Goal: Information Seeking & Learning: Find specific fact

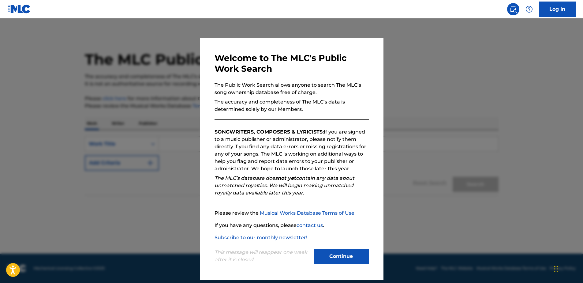
click at [359, 253] on button "Continue" at bounding box center [341, 256] width 55 height 15
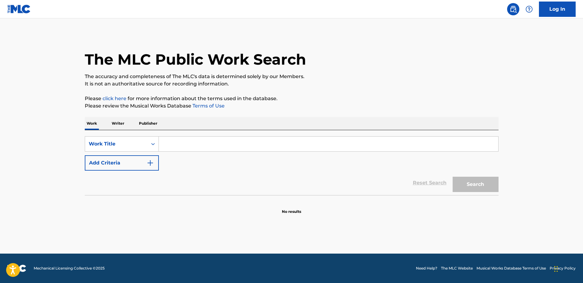
click at [217, 145] on input "Search Form" at bounding box center [329, 144] width 340 height 15
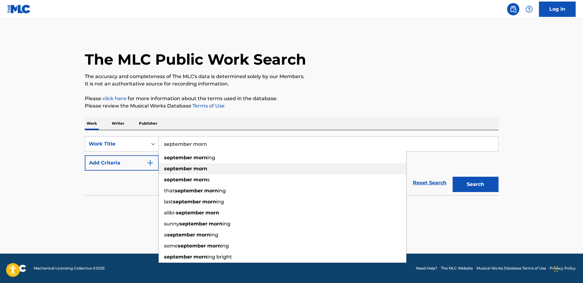
type input "september morn"
click at [199, 167] on strong "morn" at bounding box center [201, 169] width 14 height 6
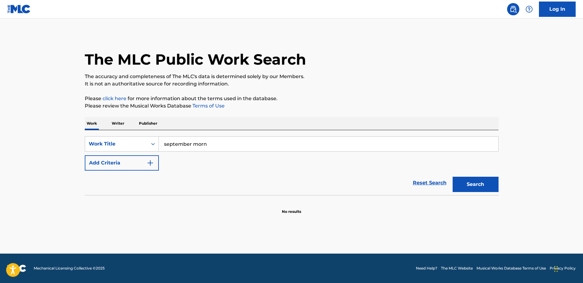
click at [469, 184] on button "Search" at bounding box center [476, 184] width 46 height 15
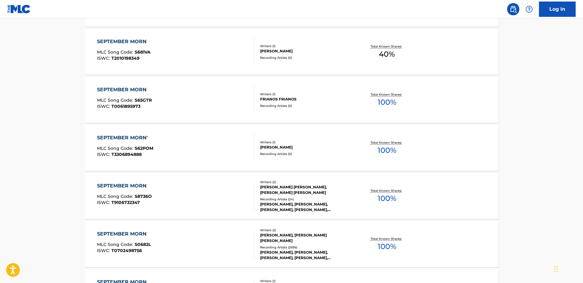
scroll to position [367, 0]
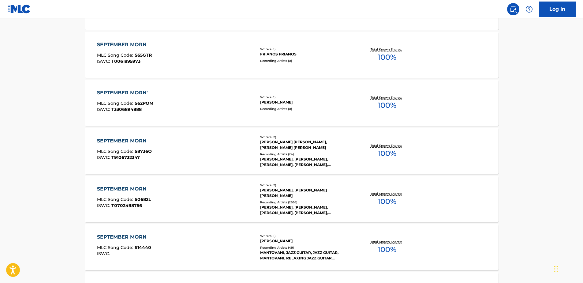
click at [325, 188] on div "[PERSON_NAME], [PERSON_NAME] [PERSON_NAME]" at bounding box center [306, 192] width 92 height 11
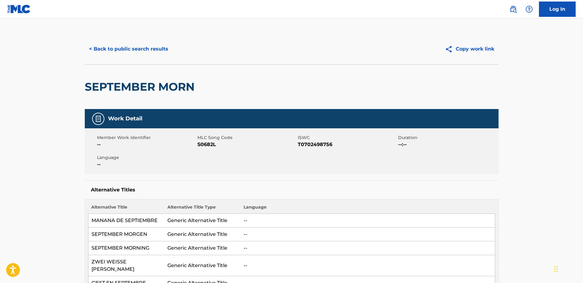
click at [124, 48] on button "< Back to public search results" at bounding box center [129, 48] width 88 height 15
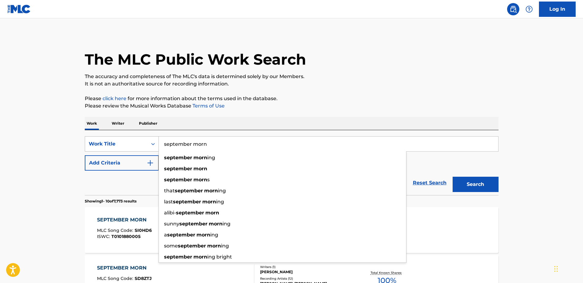
drag, startPoint x: 211, startPoint y: 146, endPoint x: 140, endPoint y: 144, distance: 71.1
click at [140, 144] on div "SearchWithCriteria3f652cb1-9721-4c64-82ec-f4eaac251b22 Work Title september mor…" at bounding box center [292, 143] width 414 height 15
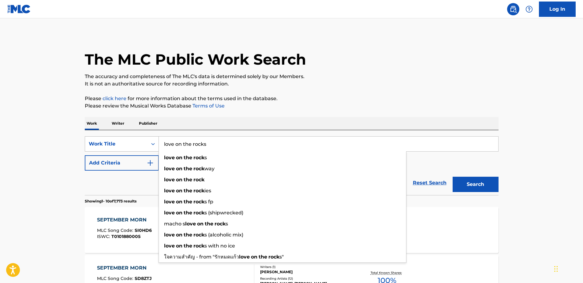
type input "love on the rocks"
click at [453, 177] on button "Search" at bounding box center [476, 184] width 46 height 15
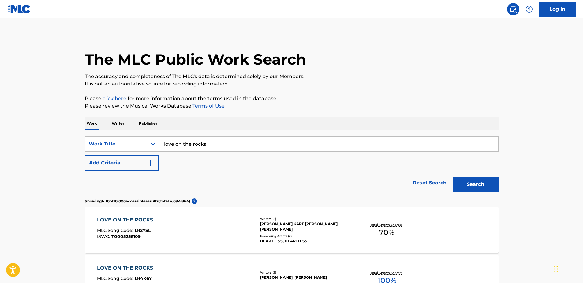
click at [151, 162] on img "Search Form" at bounding box center [150, 162] width 7 height 7
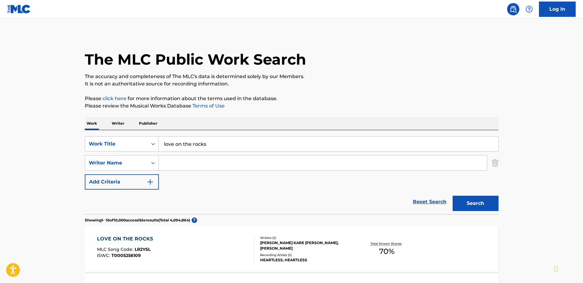
click at [178, 166] on input "Search Form" at bounding box center [323, 163] width 328 height 15
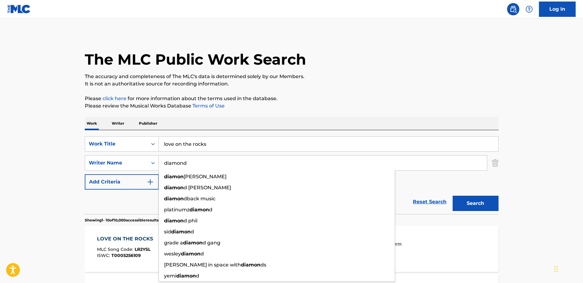
type input "diamond"
click at [453, 196] on button "Search" at bounding box center [476, 203] width 46 height 15
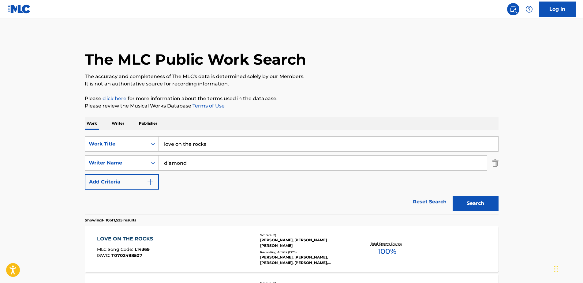
click at [308, 237] on div "[PERSON_NAME], [PERSON_NAME] [PERSON_NAME]" at bounding box center [306, 242] width 92 height 11
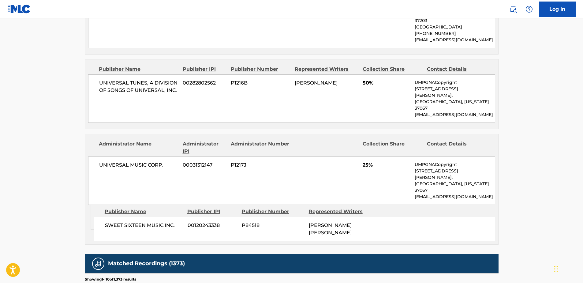
scroll to position [398, 0]
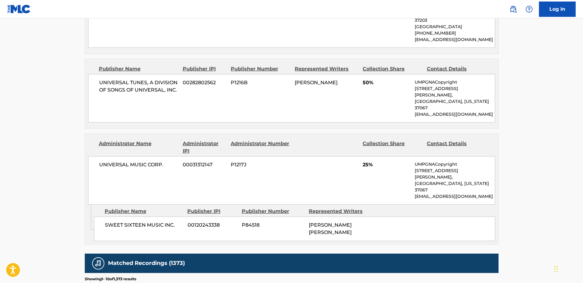
click at [558, 139] on main "< Back to public search results Copy work link LOVE ON THE ROCKS Work Detail Me…" at bounding box center [291, 72] width 583 height 904
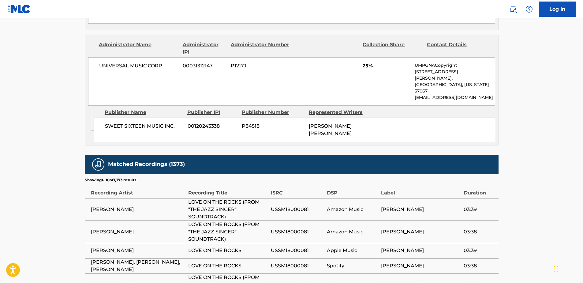
scroll to position [521, 0]
